Goal: Book appointment/travel/reservation

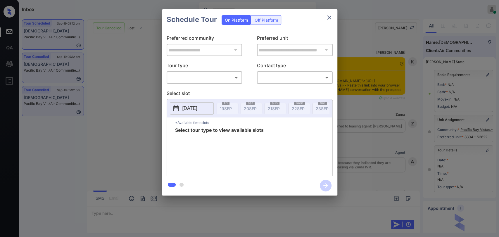
scroll to position [59, 0]
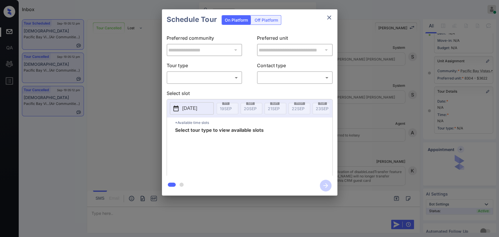
click at [200, 79] on body "Inbox [PERSON_NAME] [PERSON_NAME] Online Set yourself offline Set yourself on b…" at bounding box center [249, 118] width 499 height 237
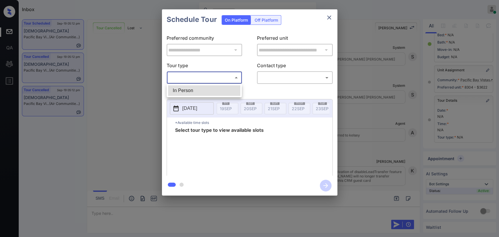
click at [191, 92] on li "In Person" at bounding box center [204, 90] width 72 height 11
type input "********"
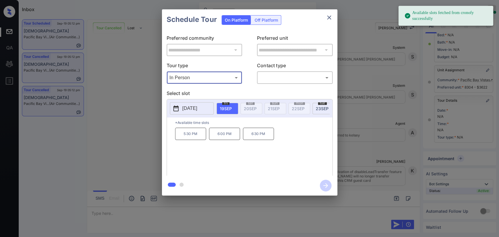
click at [220, 140] on p "6:00 PM" at bounding box center [224, 134] width 31 height 12
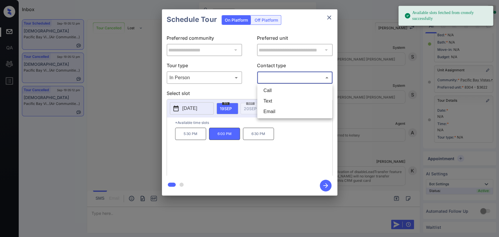
click at [295, 79] on body "Available slots fetched from cronofy successfully Inbox [PERSON_NAME] [PERSON_N…" at bounding box center [249, 118] width 499 height 237
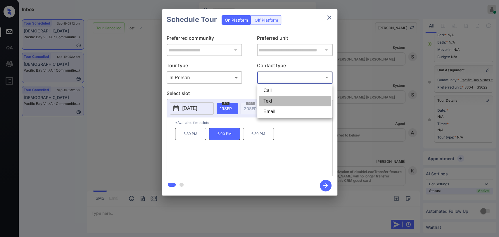
click at [273, 102] on li "Text" at bounding box center [295, 101] width 72 height 11
type input "****"
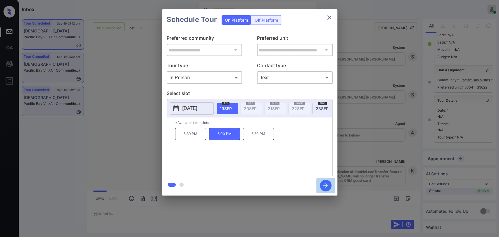
click at [327, 185] on icon "button" at bounding box center [326, 186] width 12 height 12
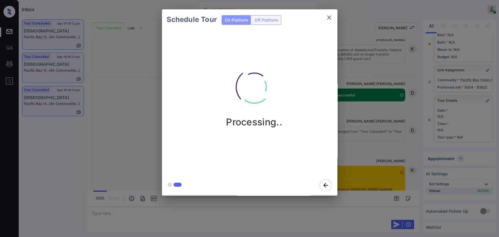
scroll to position [3054, 0]
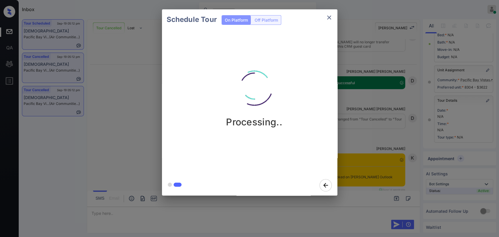
click at [128, 118] on div "Schedule Tour On Platform Off Platform Processing.." at bounding box center [249, 102] width 499 height 205
